Goal: Information Seeking & Learning: Learn about a topic

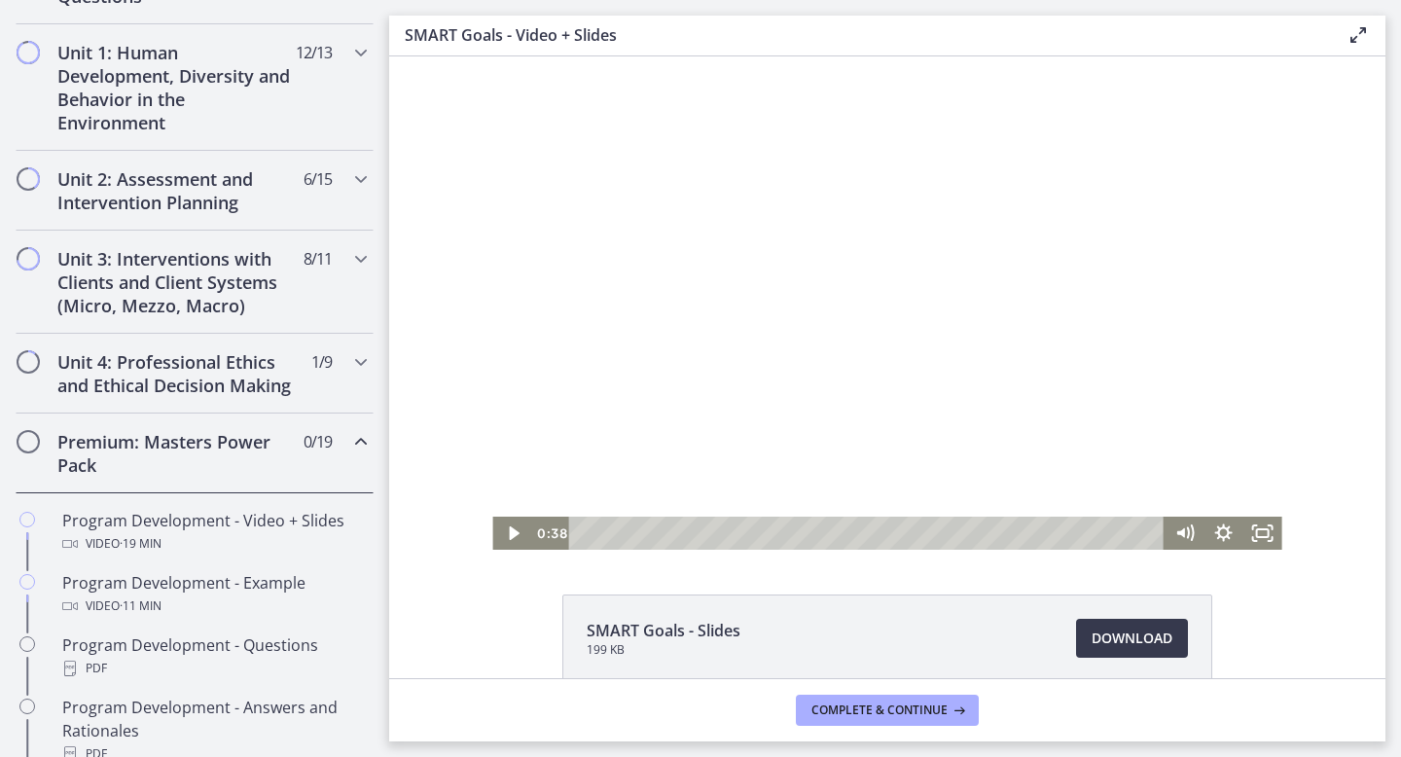
scroll to position [532, 0]
click at [226, 260] on h2 "Unit 3: Interventions with Clients and Client Systems (Micro, Mezzo, Macro)" at bounding box center [175, 279] width 237 height 70
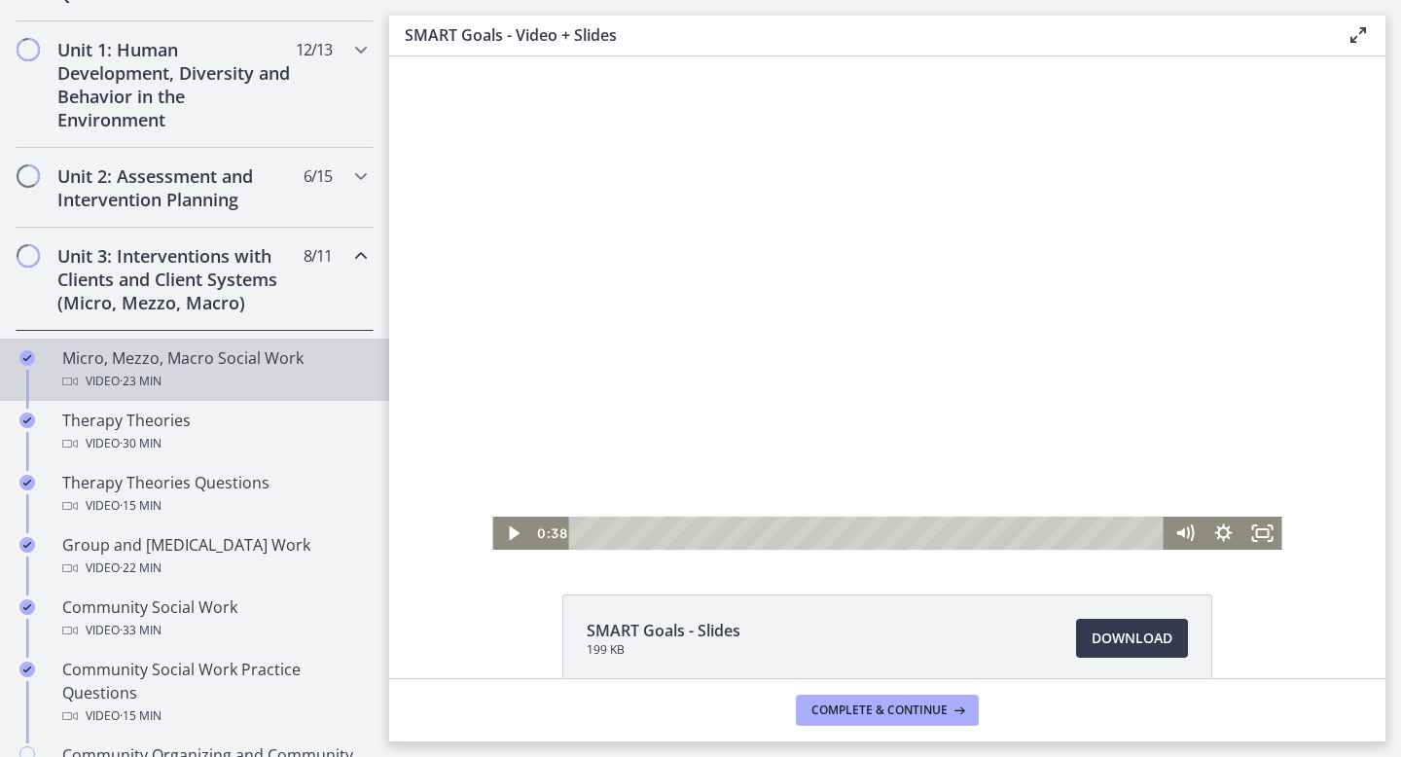
click at [172, 371] on div "Video · 23 min" at bounding box center [213, 381] width 303 height 23
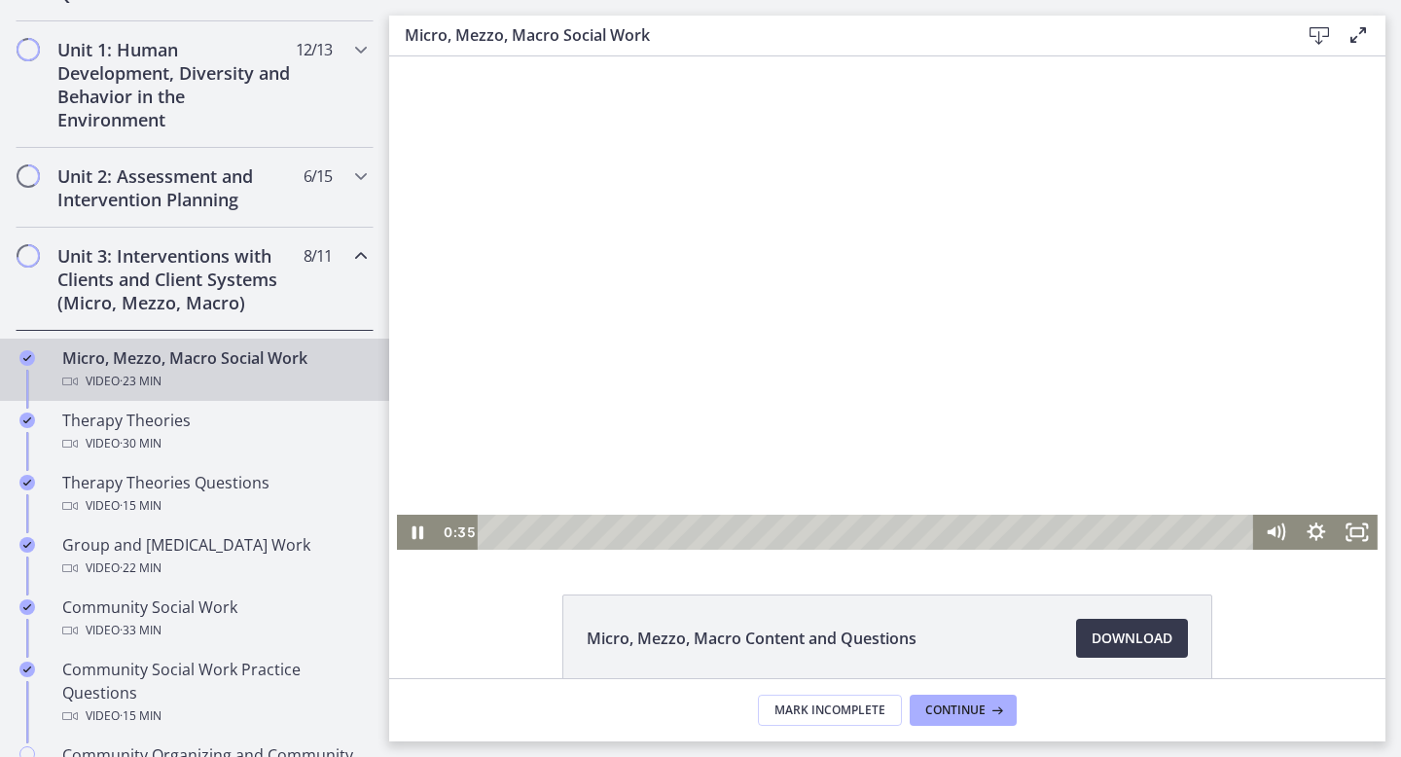
click at [512, 532] on div "Playbar" at bounding box center [868, 532] width 752 height 35
click at [544, 534] on div "1:32" at bounding box center [868, 532] width 752 height 35
click at [576, 536] on div "2:28" at bounding box center [868, 532] width 752 height 35
click at [627, 535] on div "4:03" at bounding box center [868, 532] width 752 height 35
click at [660, 534] on div "5:02" at bounding box center [868, 532] width 752 height 35
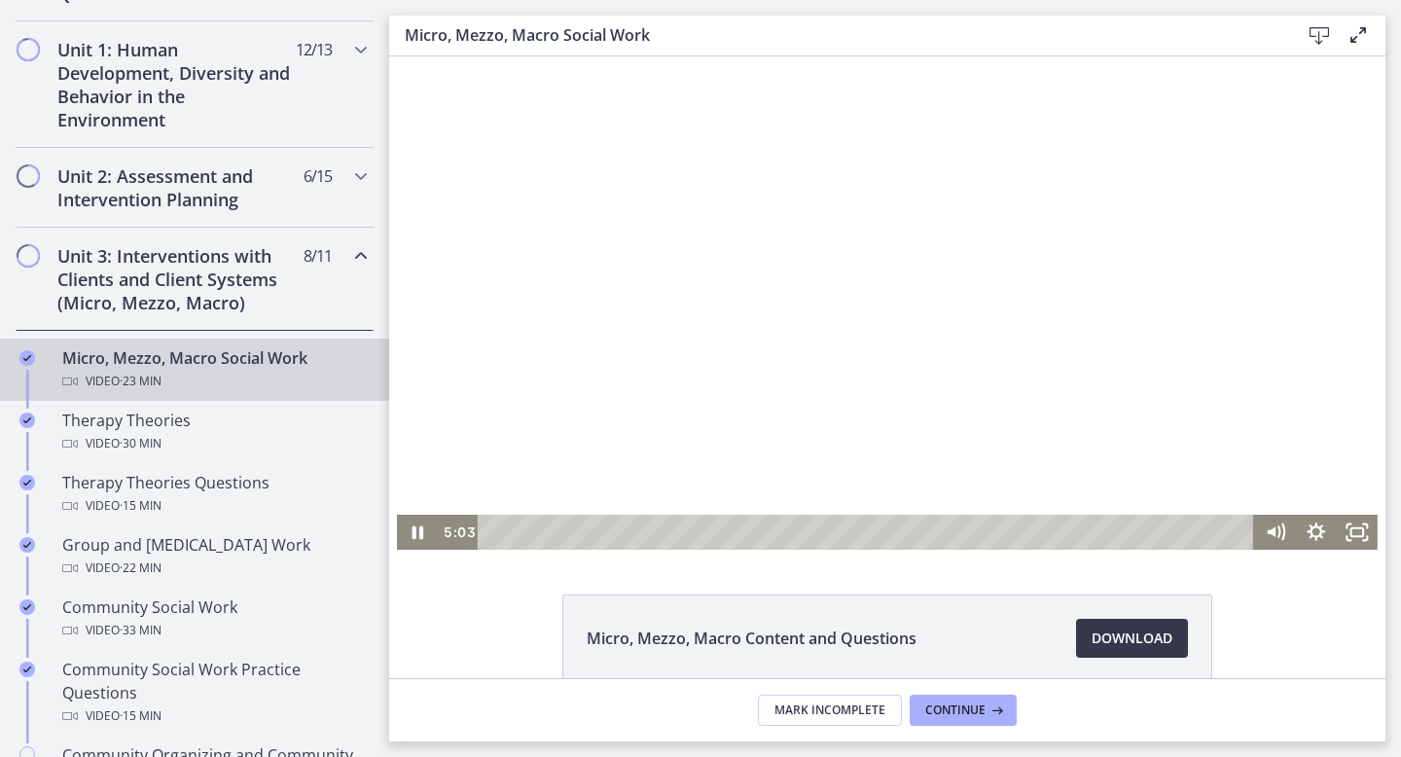
click at [618, 437] on div at bounding box center [887, 302] width 980 height 493
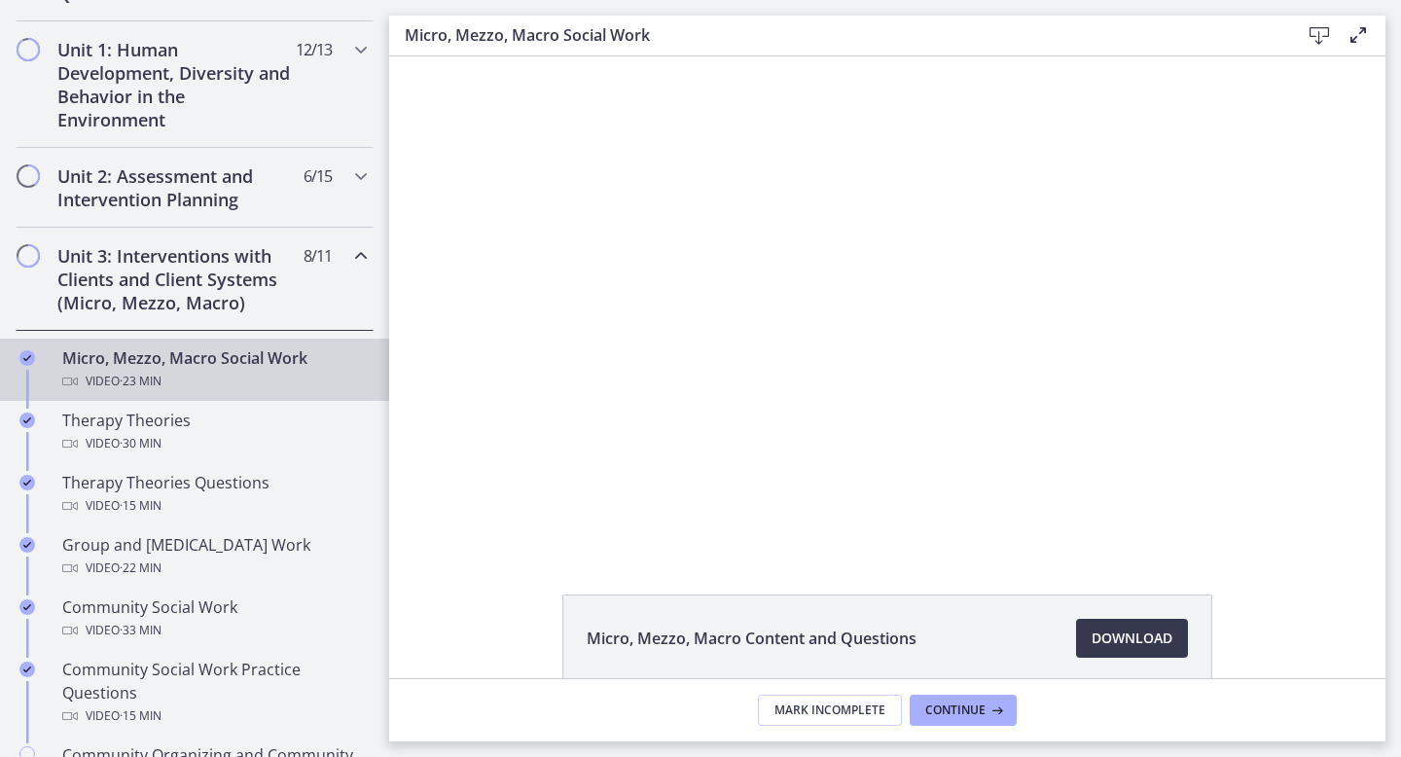
click at [301, 294] on div "Unit 3: Interventions with Clients and Client Systems (Micro, Mezzo, Macro) 8 /…" at bounding box center [195, 279] width 358 height 103
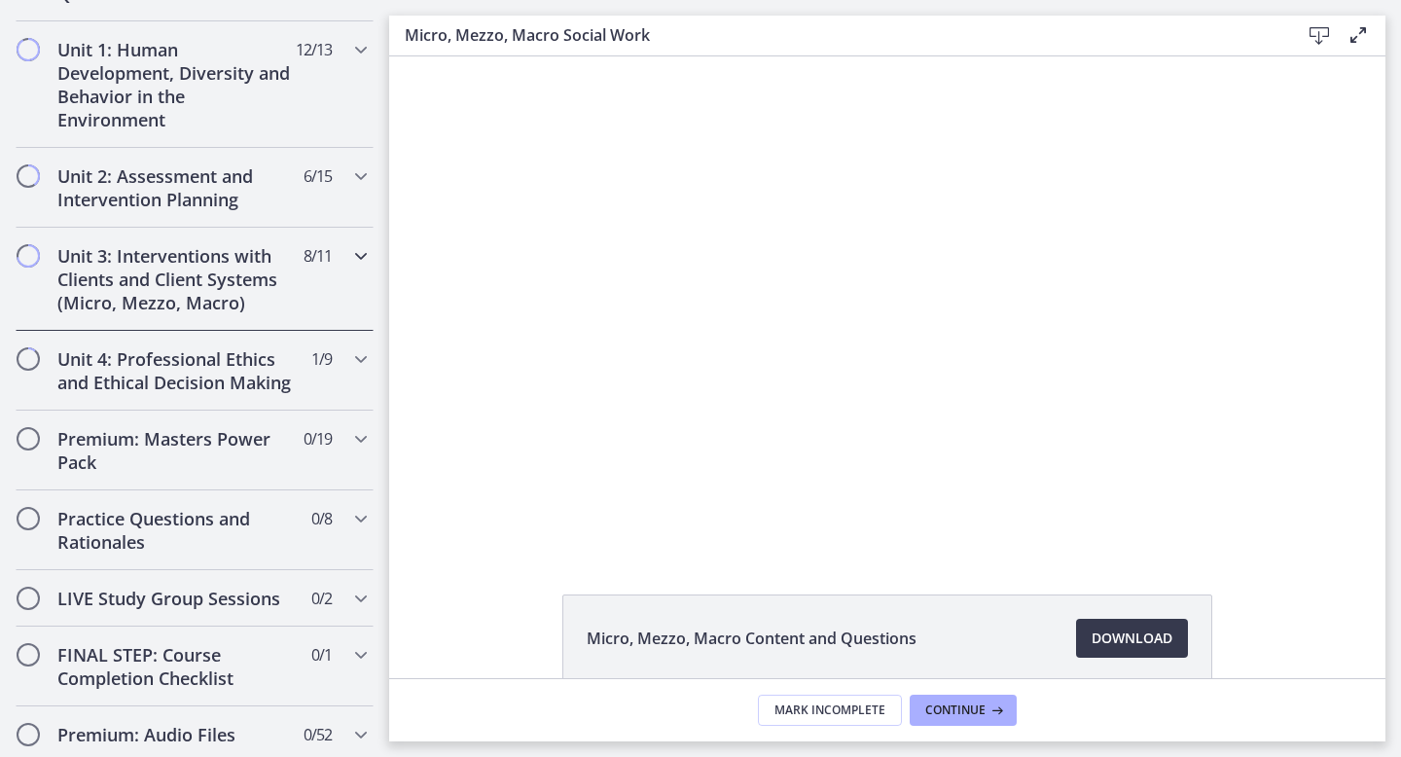
click at [259, 302] on h2 "Unit 3: Interventions with Clients and Client Systems (Micro, Mezzo, Macro)" at bounding box center [175, 279] width 237 height 70
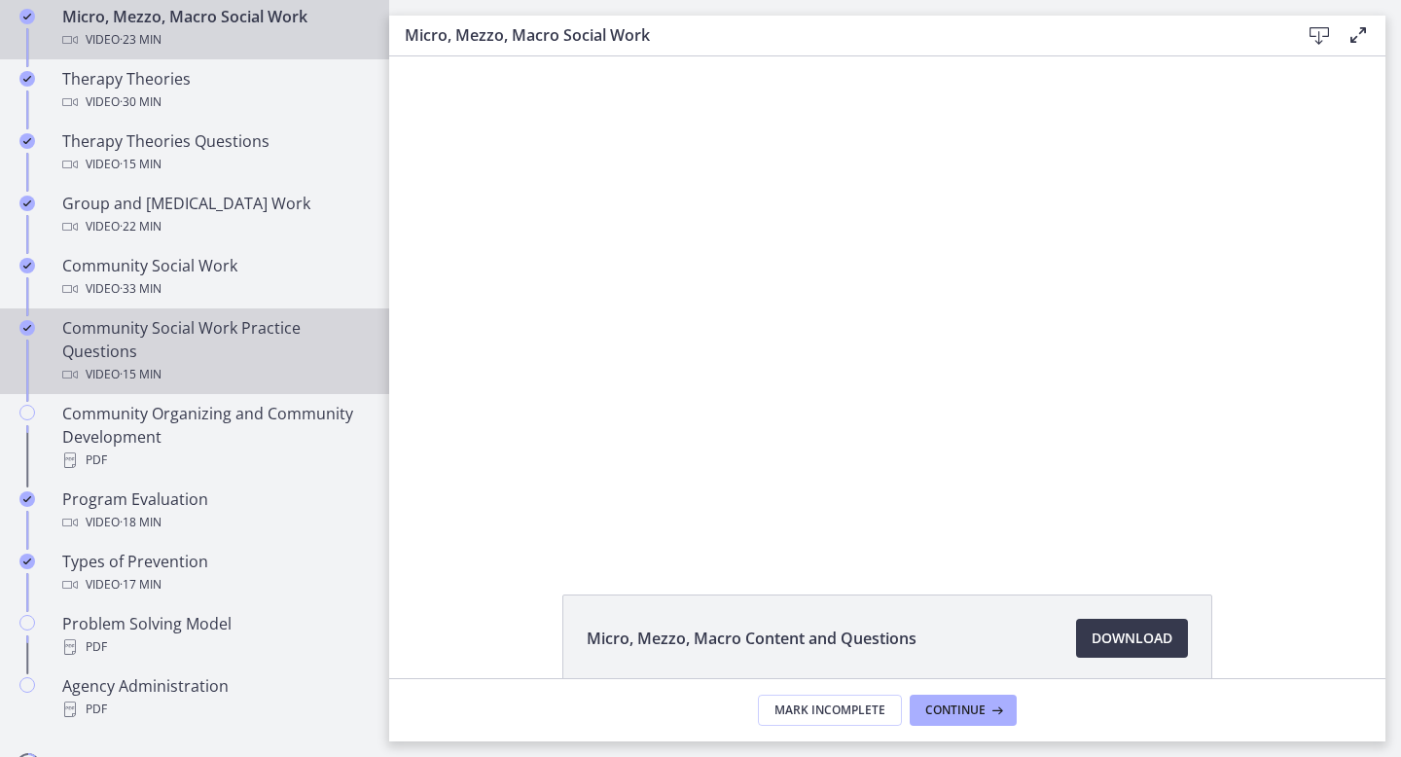
scroll to position [906, 0]
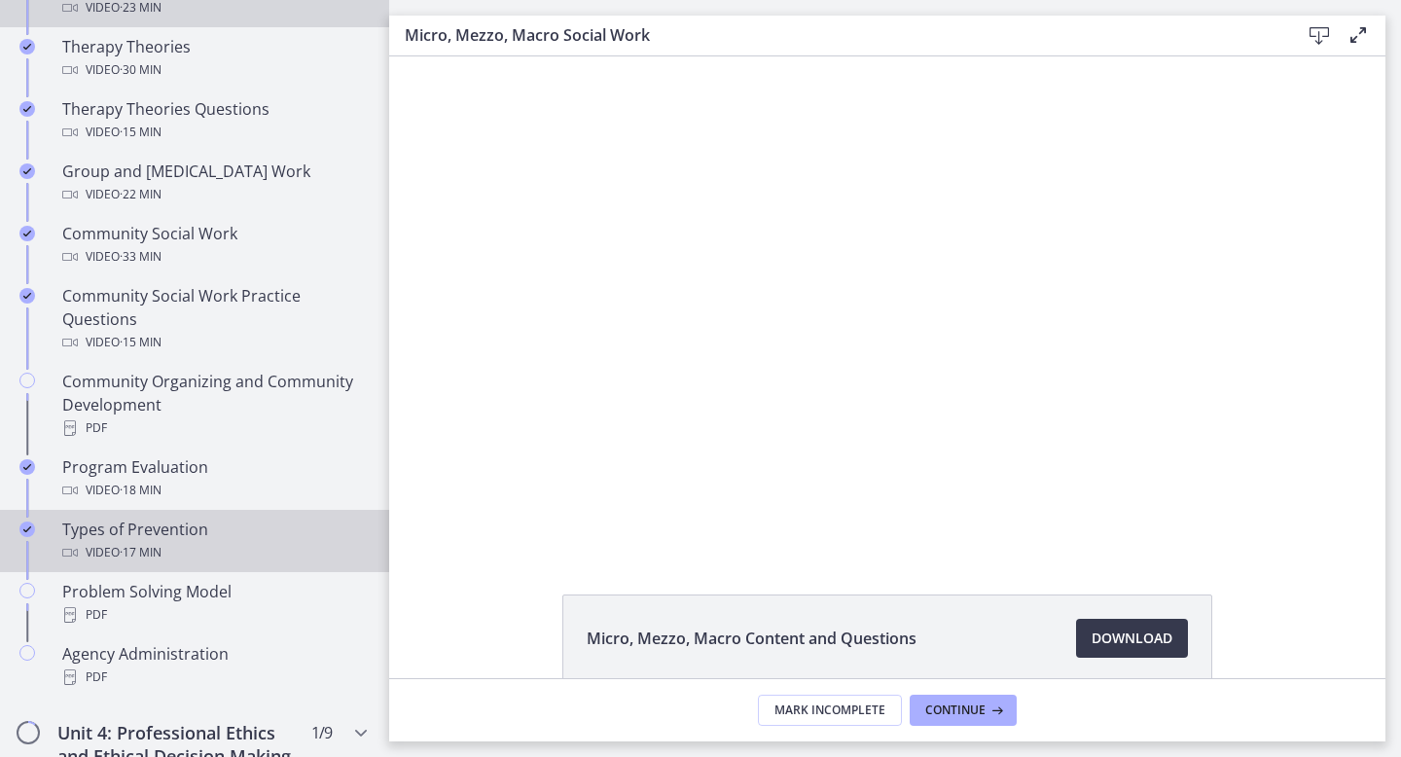
click at [197, 548] on div "Video · 17 min" at bounding box center [213, 552] width 303 height 23
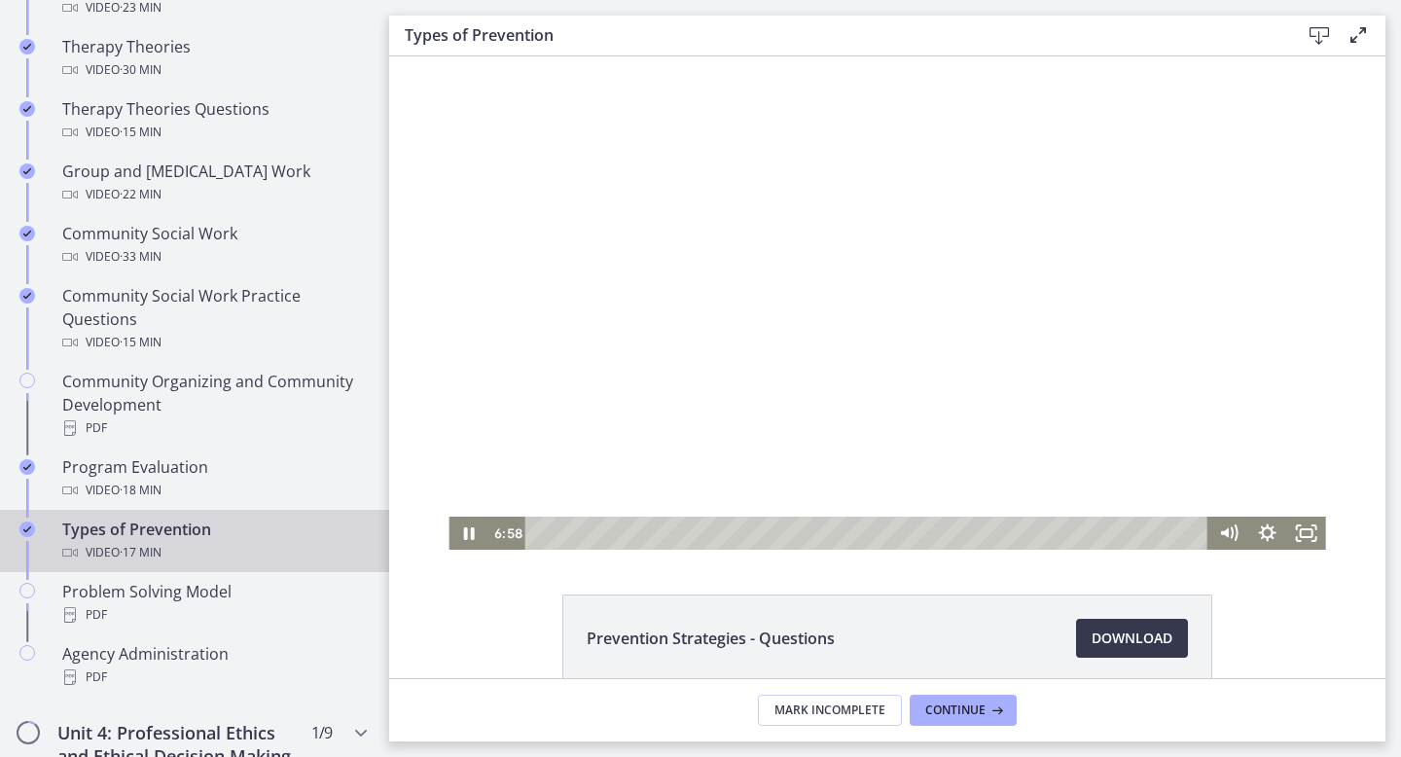
click at [983, 449] on div at bounding box center [886, 302] width 876 height 493
click at [1291, 527] on icon "Fullscreen" at bounding box center [1306, 532] width 39 height 33
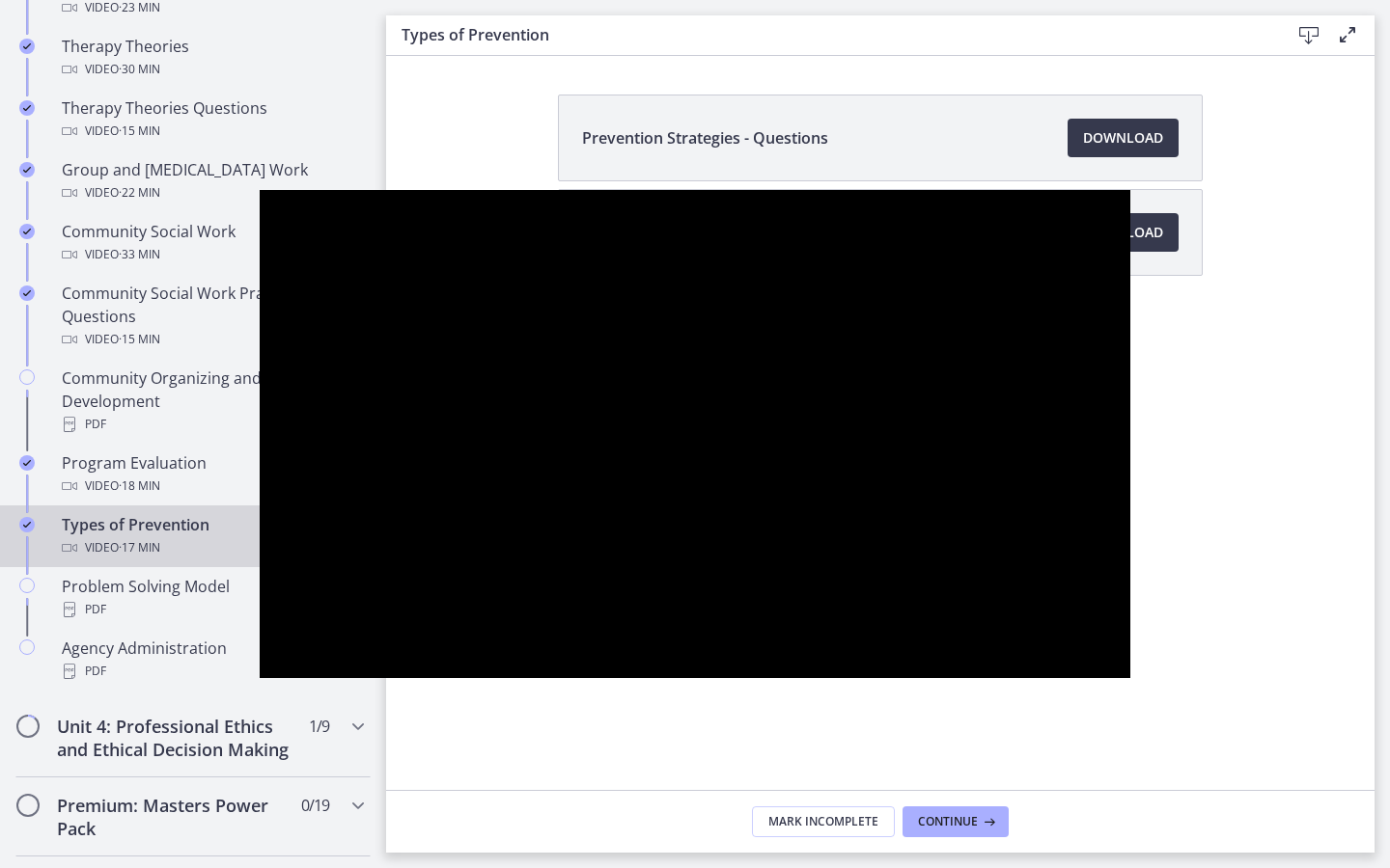
click at [1079, 636] on button "Unfullscreen" at bounding box center [1104, 657] width 51 height 43
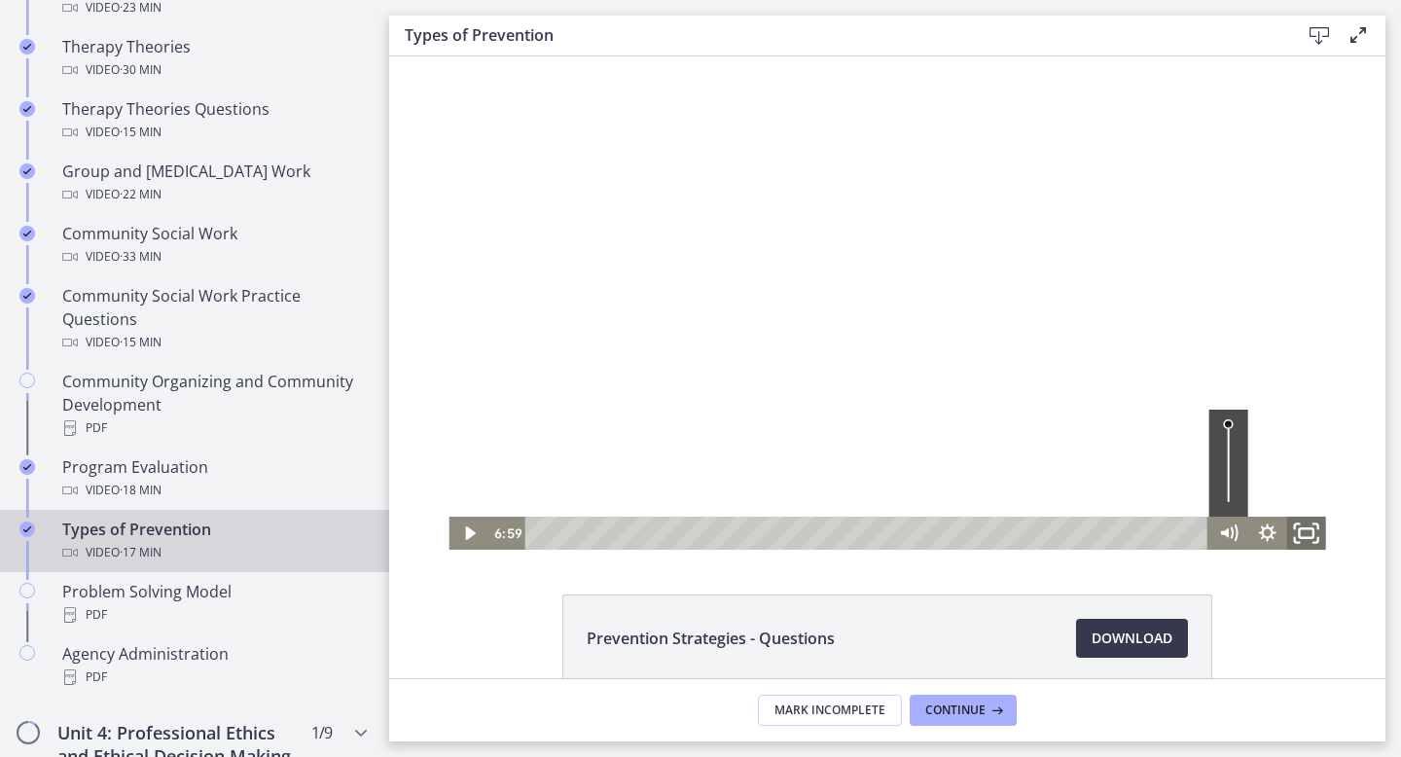
click at [1309, 531] on icon "Fullscreen" at bounding box center [1306, 534] width 47 height 40
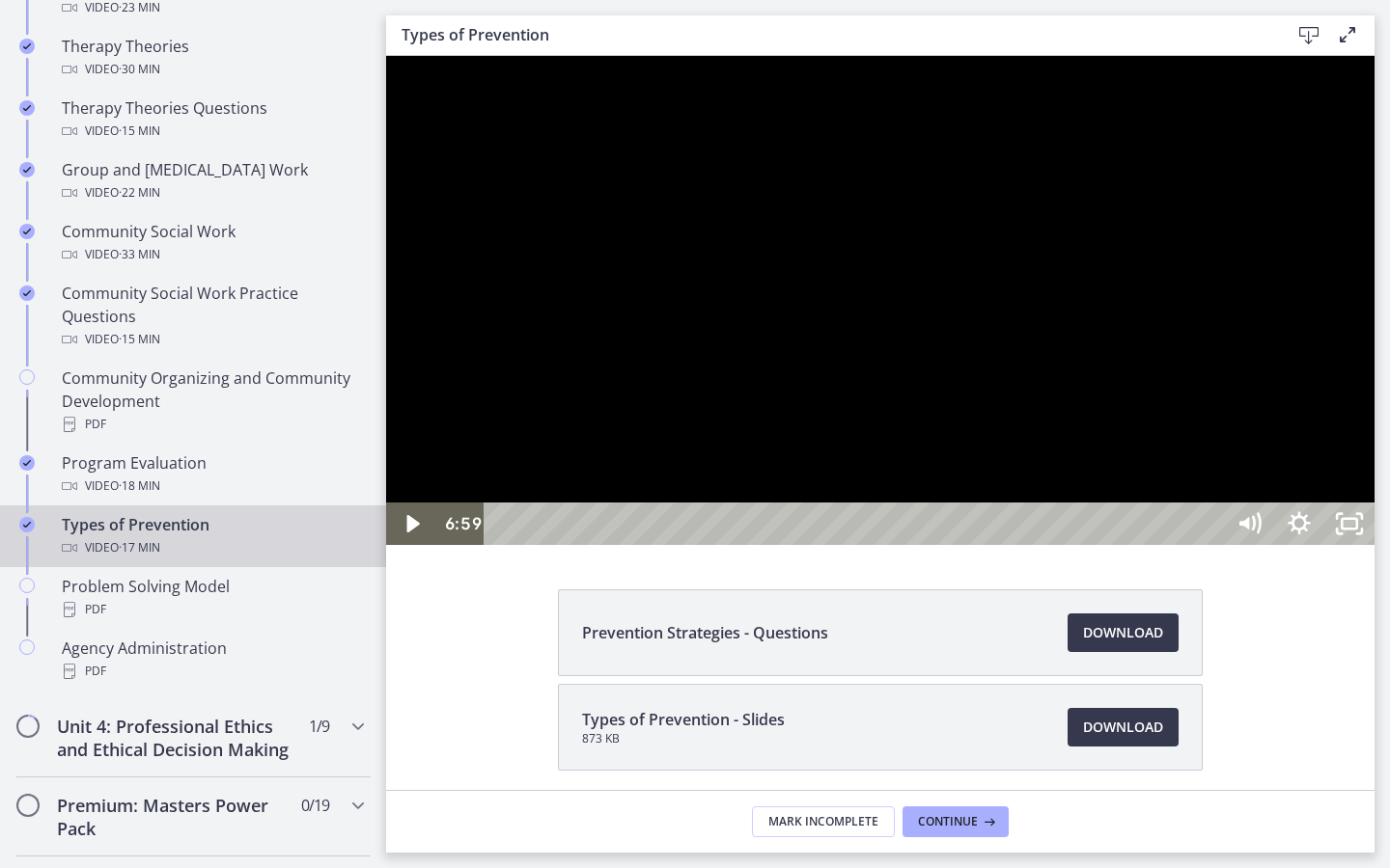
click at [1374, 532] on div at bounding box center [880, 300] width 988 height 489
click at [968, 373] on div at bounding box center [880, 300] width 988 height 489
click at [995, 404] on div at bounding box center [880, 300] width 988 height 489
click at [679, 535] on div at bounding box center [880, 300] width 988 height 489
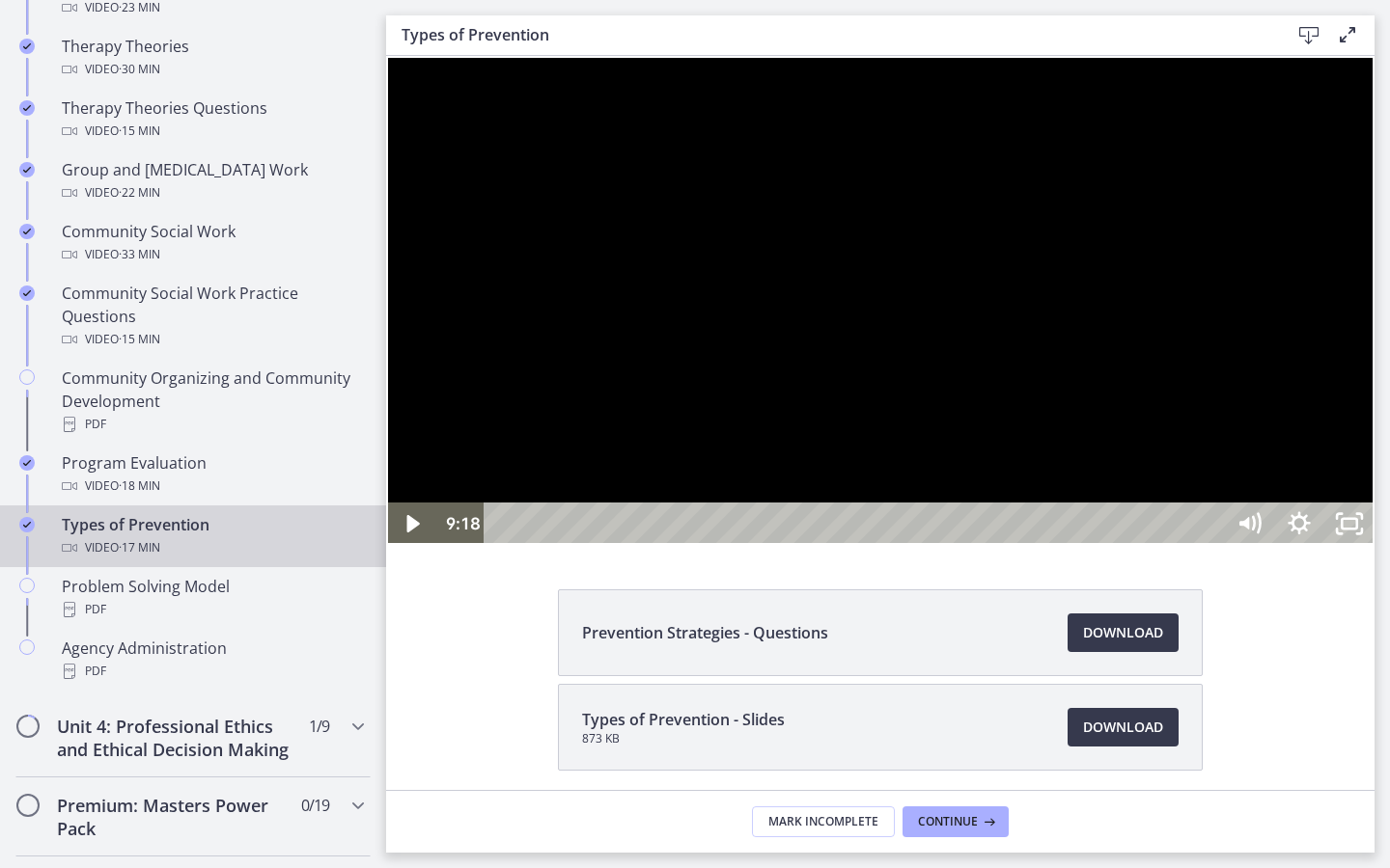
click at [386, 56] on button "Play Video: cbe60hpt4o1cl02sih20.mp4" at bounding box center [386, 56] width 1 height 1
click at [845, 507] on div at bounding box center [880, 300] width 988 height 489
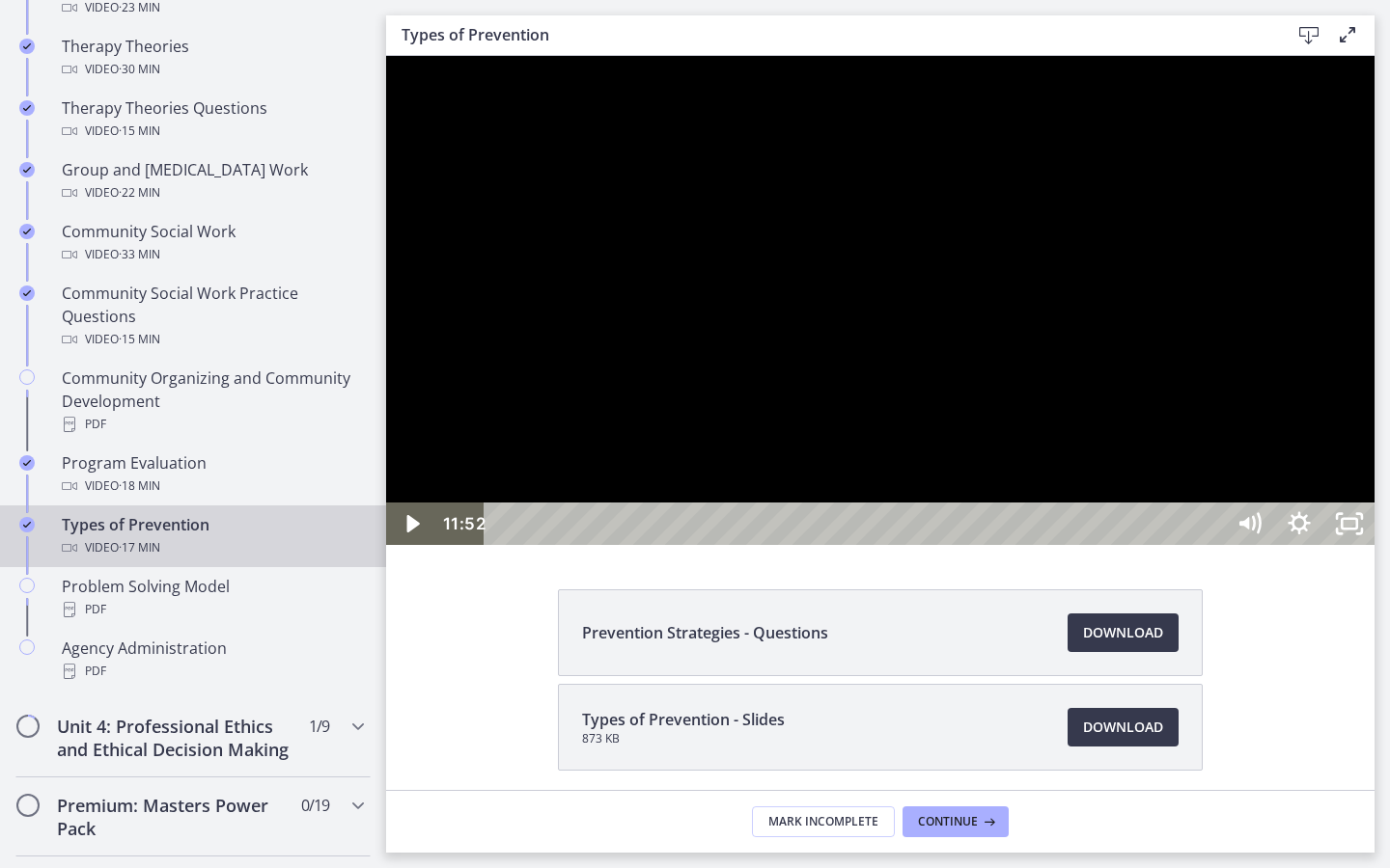
click at [712, 494] on div at bounding box center [880, 300] width 988 height 489
click at [794, 511] on div at bounding box center [880, 300] width 988 height 489
click at [793, 496] on div at bounding box center [880, 300] width 988 height 489
click at [623, 305] on div at bounding box center [880, 300] width 988 height 489
click at [860, 429] on div at bounding box center [880, 300] width 988 height 489
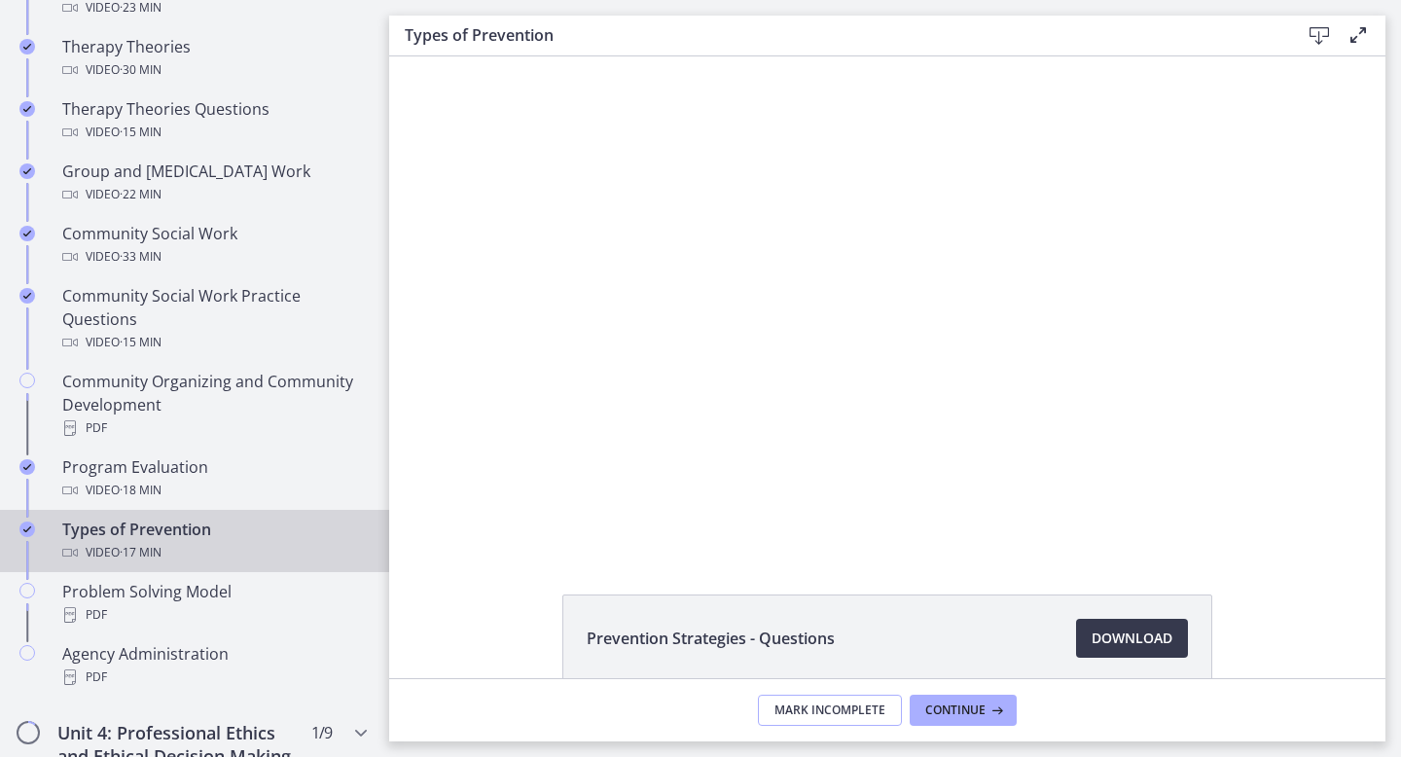
click at [859, 704] on span "Mark Incomplete" at bounding box center [829, 710] width 111 height 16
click at [884, 710] on span "Complete & continue" at bounding box center [879, 710] width 136 height 16
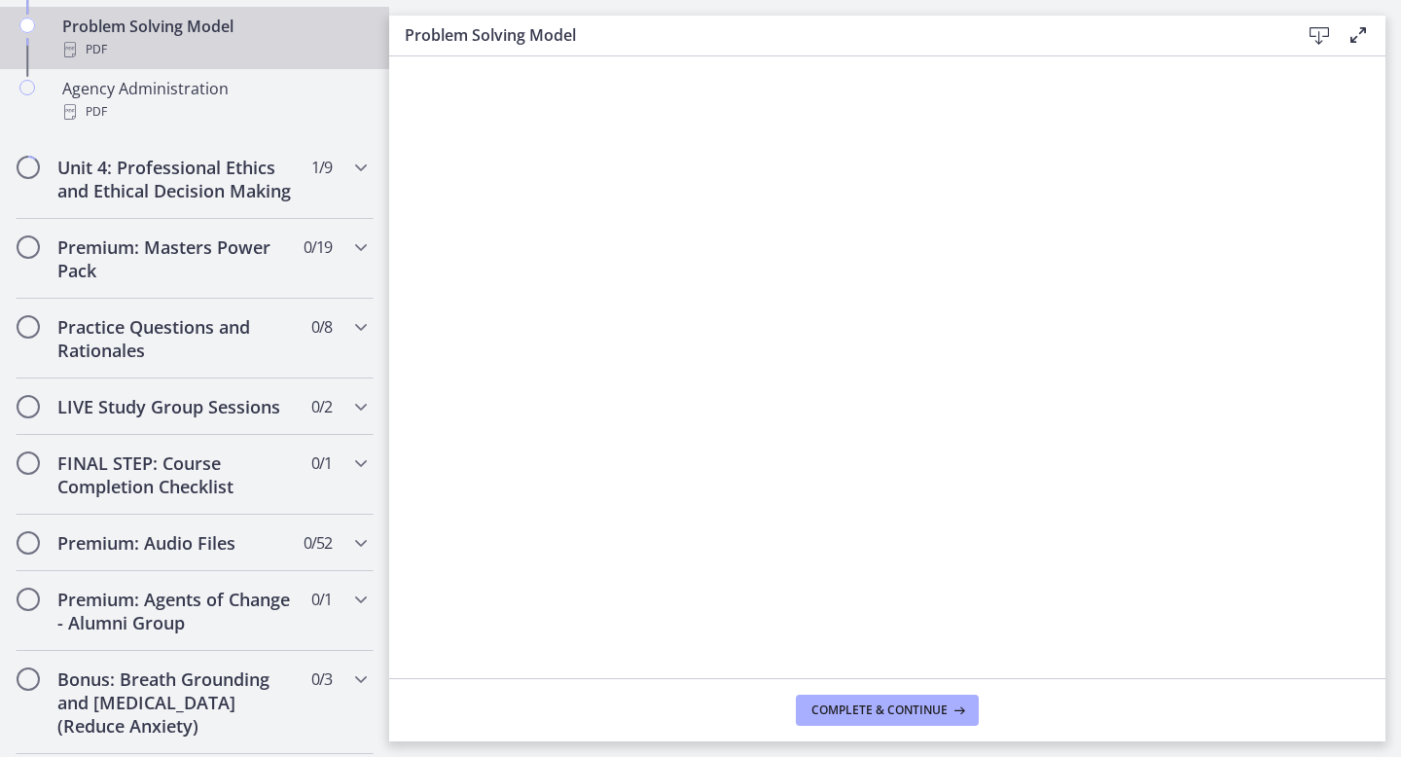
scroll to position [1469, 0]
click at [296, 259] on div "Premium: Masters Power Pack 0 / 19 Completed" at bounding box center [195, 261] width 358 height 80
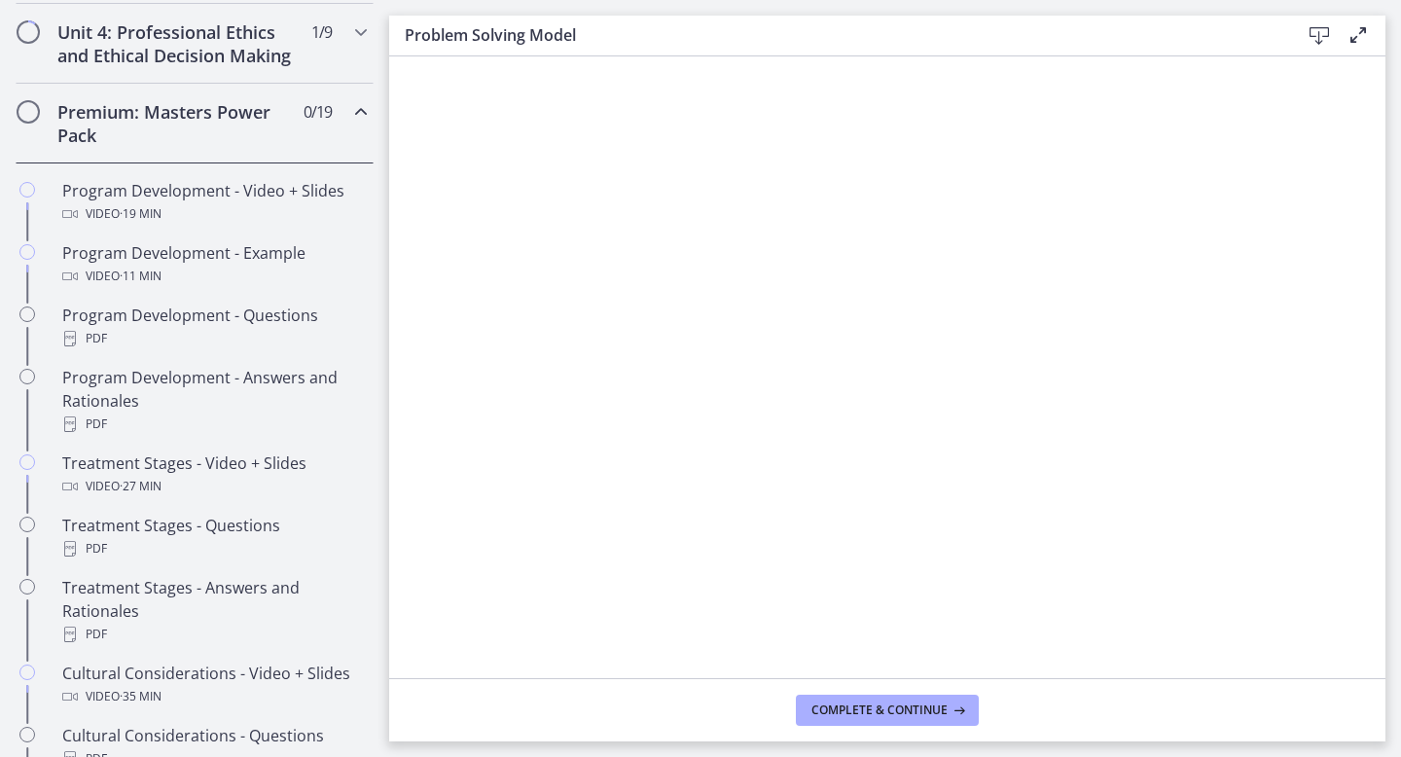
scroll to position [857, 0]
